Goal: Check status: Check status

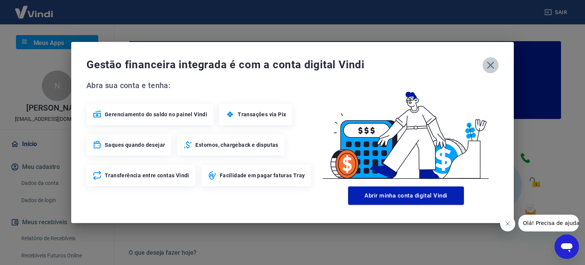
click at [493, 64] on icon "button" at bounding box center [491, 65] width 12 height 12
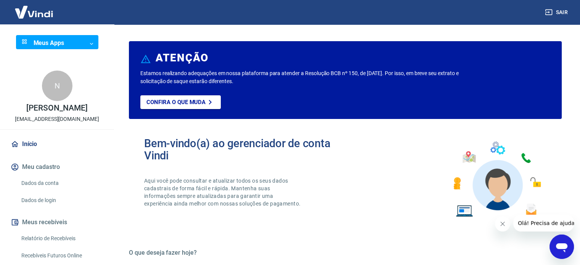
scroll to position [38, 0]
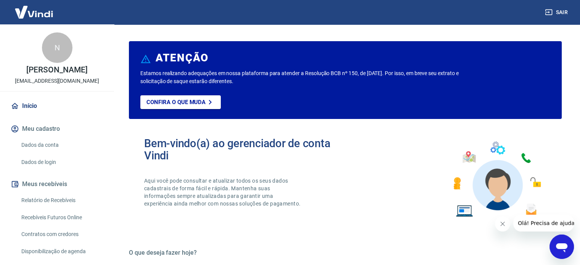
drag, startPoint x: 49, startPoint y: 202, endPoint x: 98, endPoint y: 174, distance: 56.0
click at [50, 202] on link "Relatório de Recebíveis" at bounding box center [61, 200] width 87 height 16
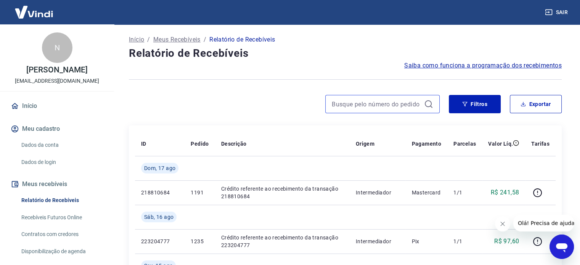
click at [395, 104] on input at bounding box center [376, 103] width 89 height 11
click at [395, 104] on input "240" at bounding box center [376, 103] width 89 height 11
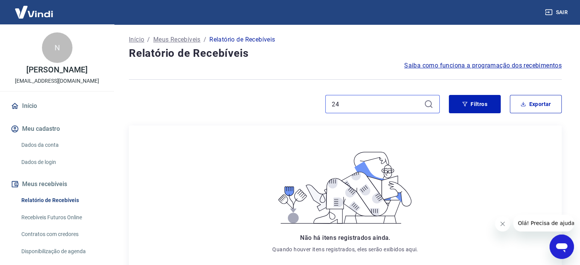
type input "2"
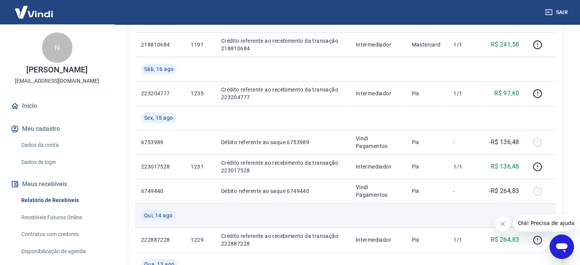
scroll to position [152, 0]
